Goal: Navigation & Orientation: Find specific page/section

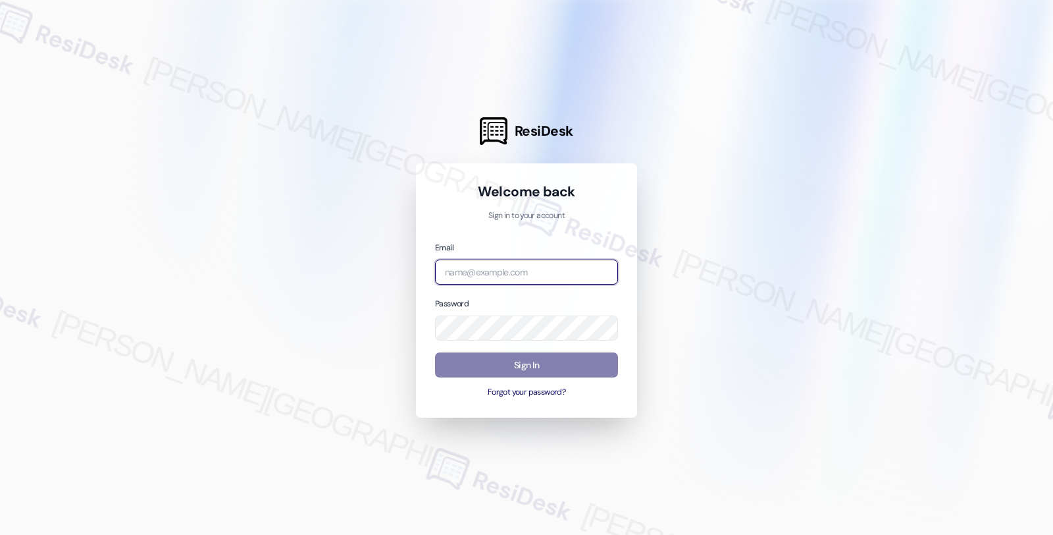
click at [457, 270] on input "email" at bounding box center [526, 272] width 183 height 26
type input "[EMAIL_ADDRESS][PERSON_NAME][DOMAIN_NAME]"
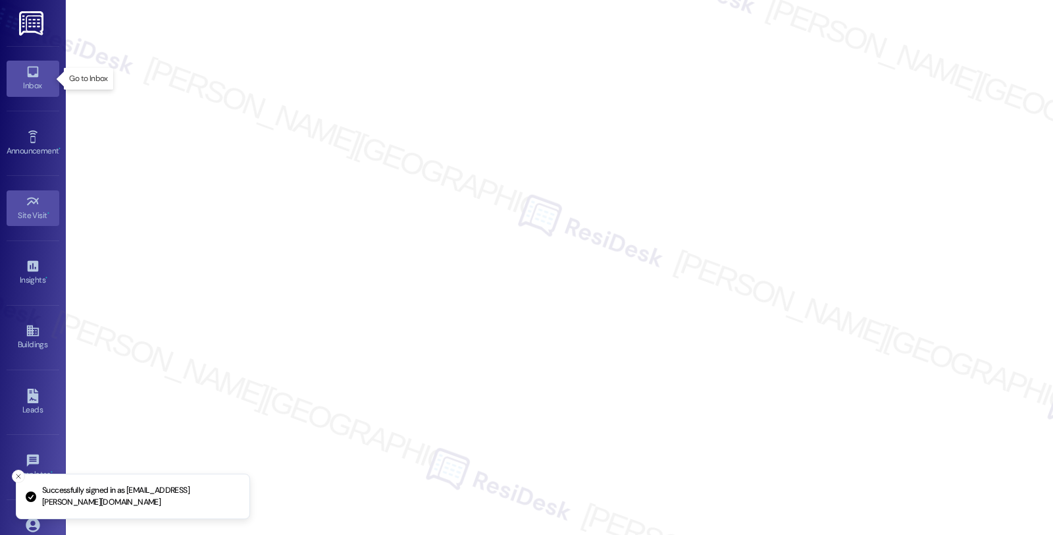
click at [34, 83] on div "Inbox" at bounding box center [33, 85] width 66 height 13
